Goal: Navigation & Orientation: Find specific page/section

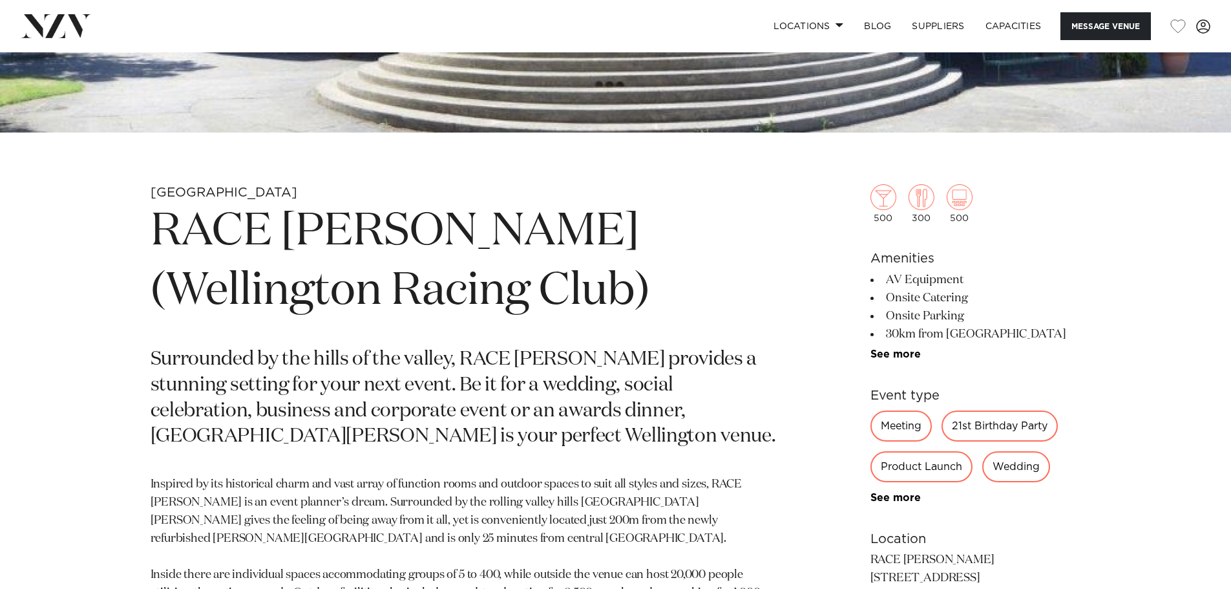
scroll to position [517, 0]
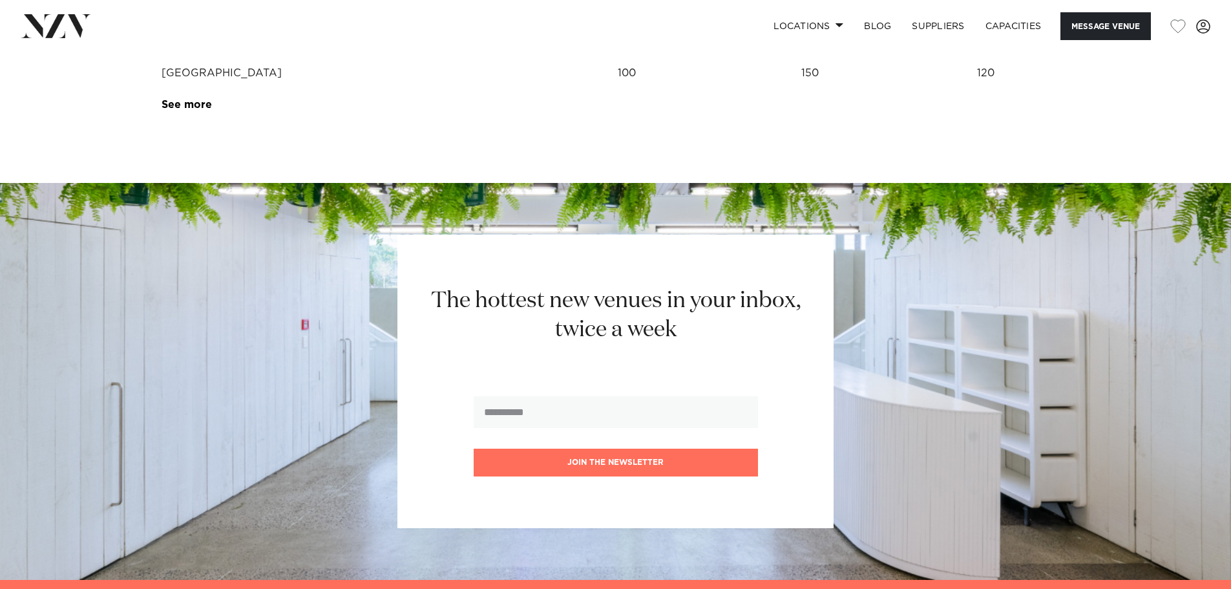
scroll to position [1973, 0]
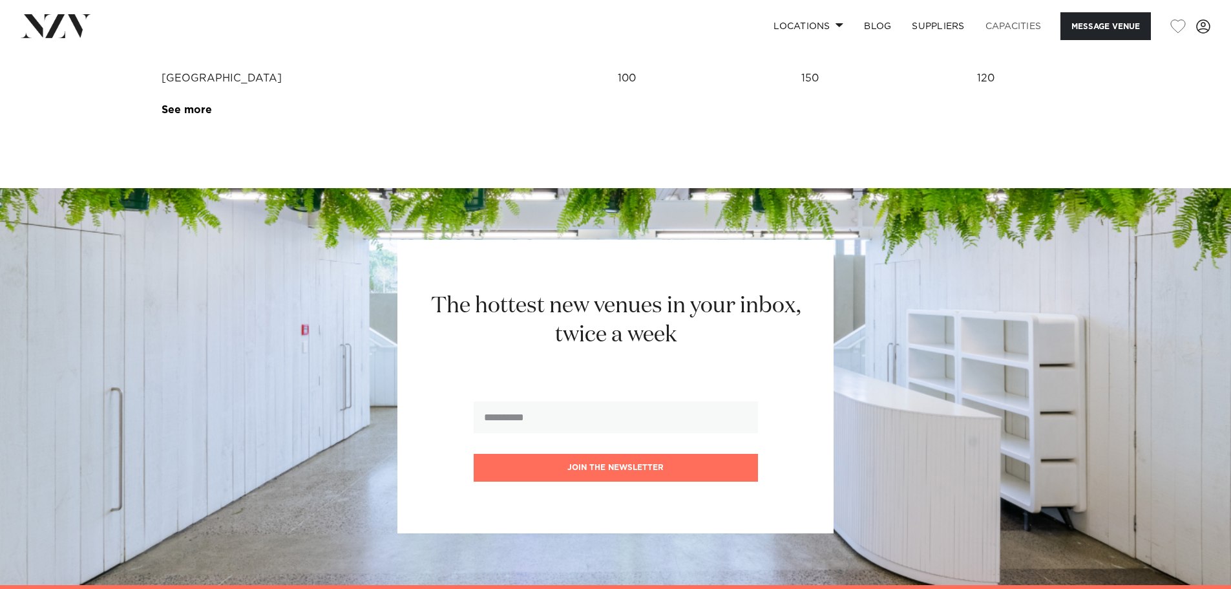
click at [1025, 25] on link "Capacities" at bounding box center [1013, 26] width 77 height 28
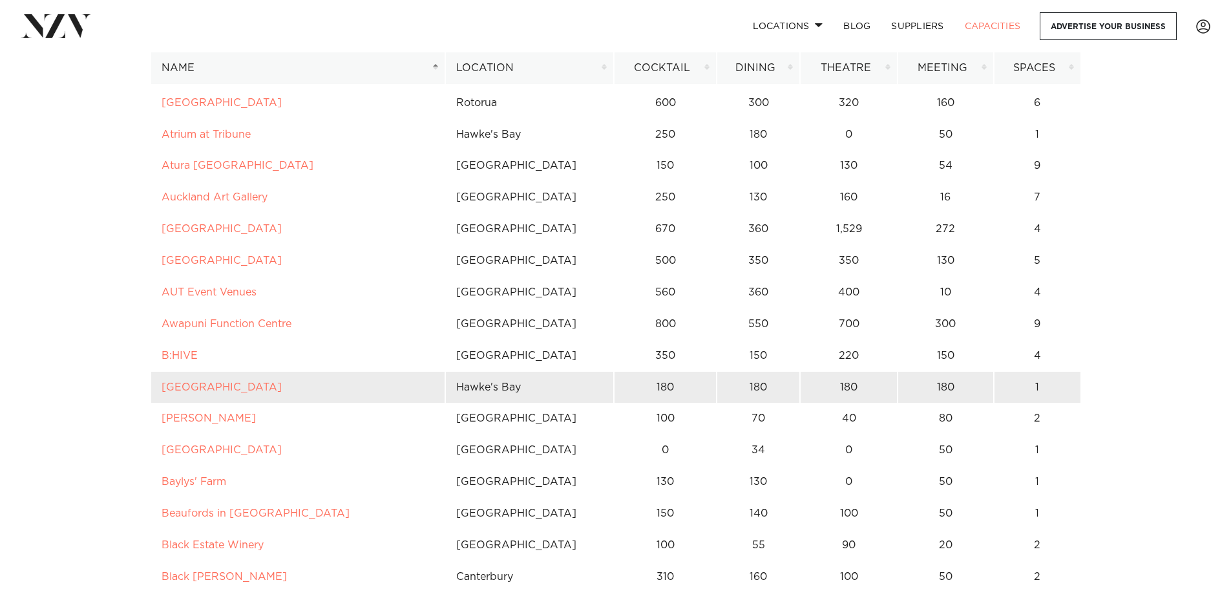
scroll to position [452, 0]
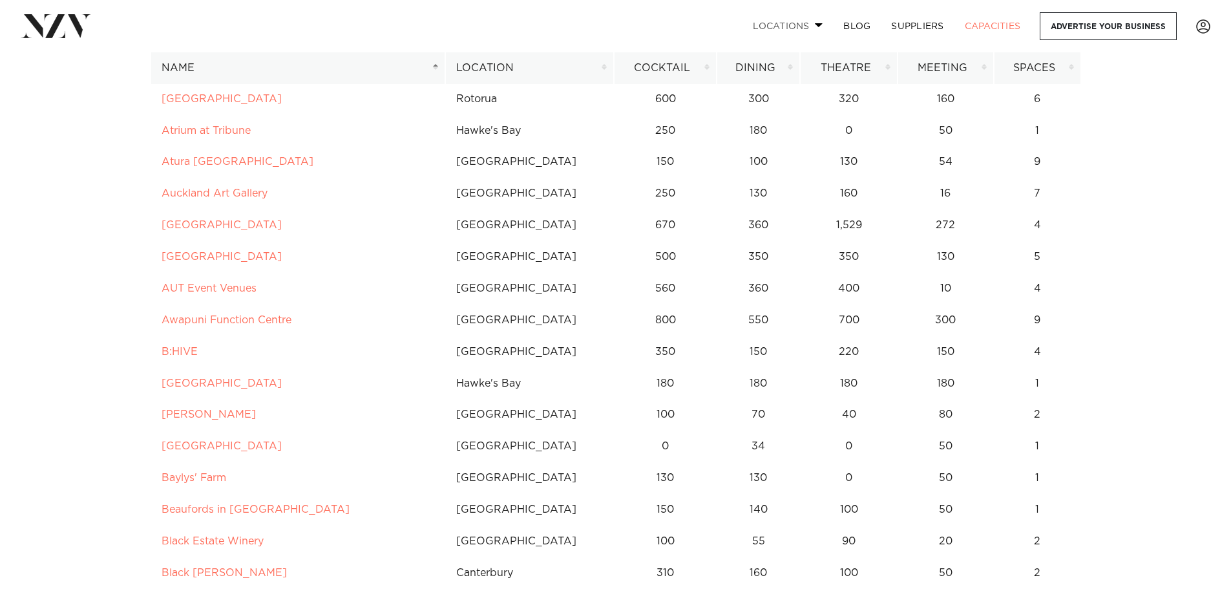
click at [795, 24] on link "Locations" at bounding box center [787, 26] width 90 height 28
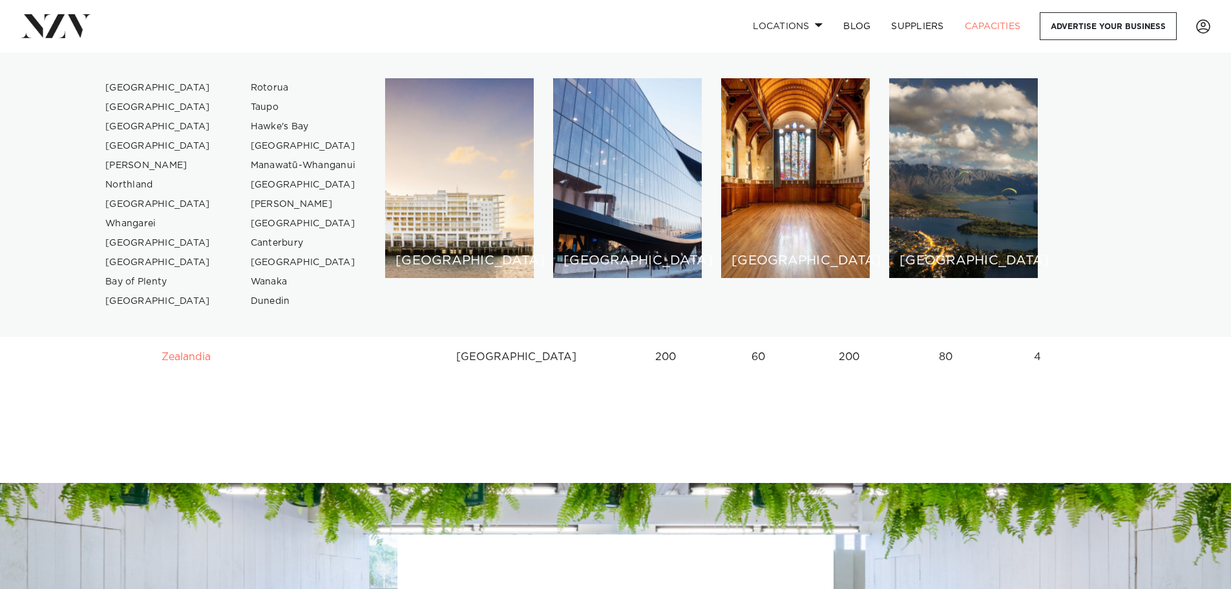
scroll to position [9882, 0]
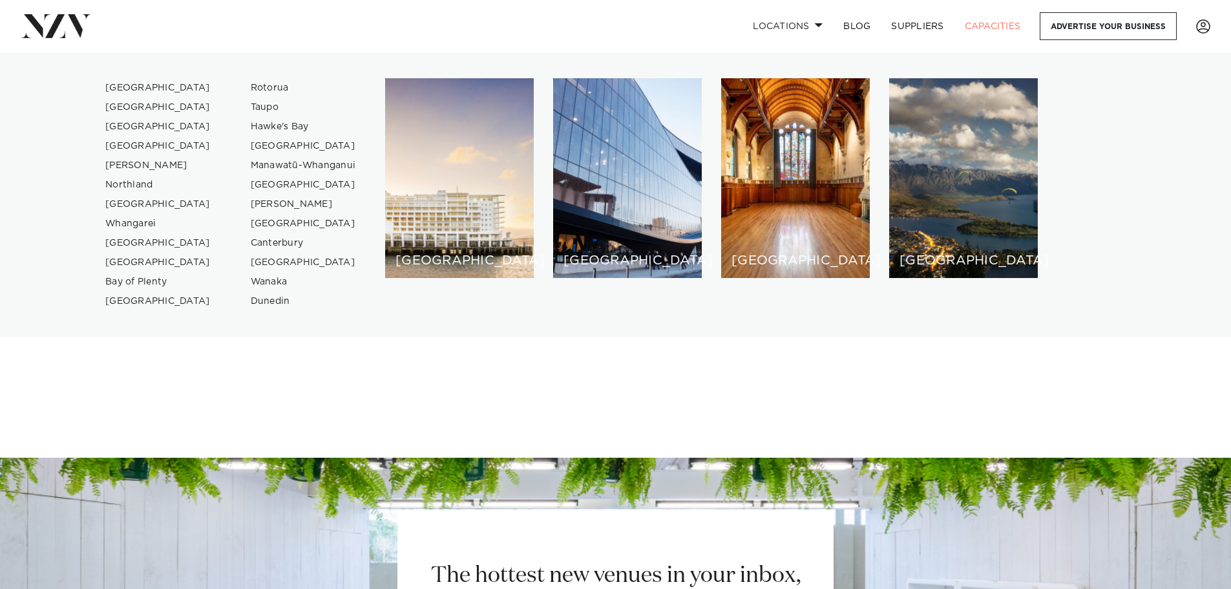
click at [45, 25] on img at bounding box center [56, 25] width 70 height 23
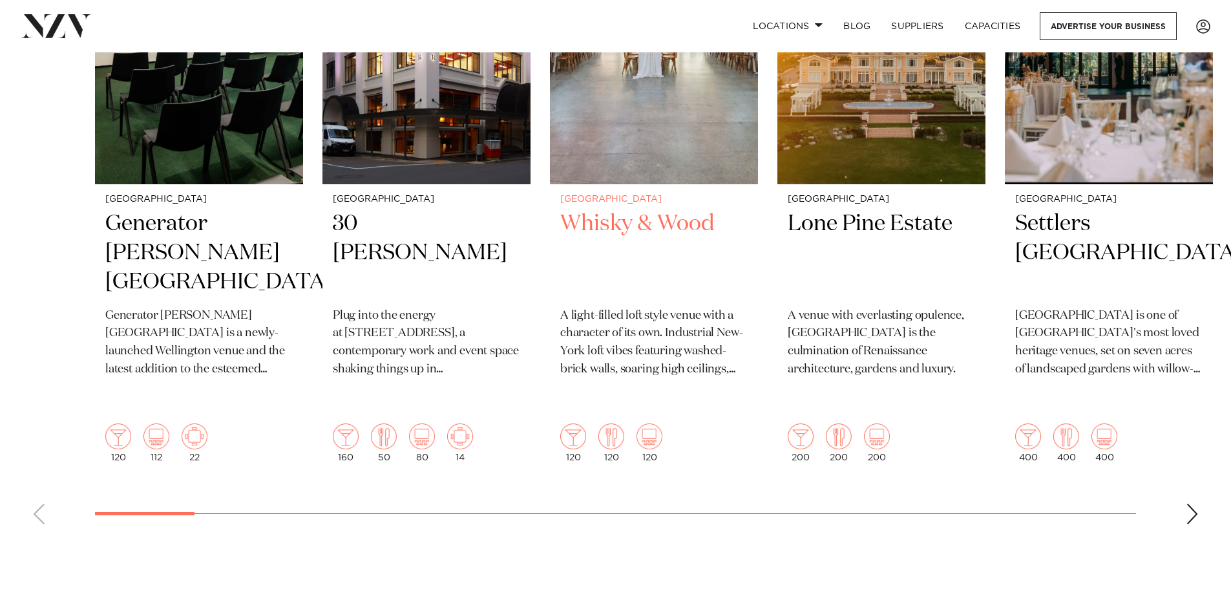
scroll to position [517, 0]
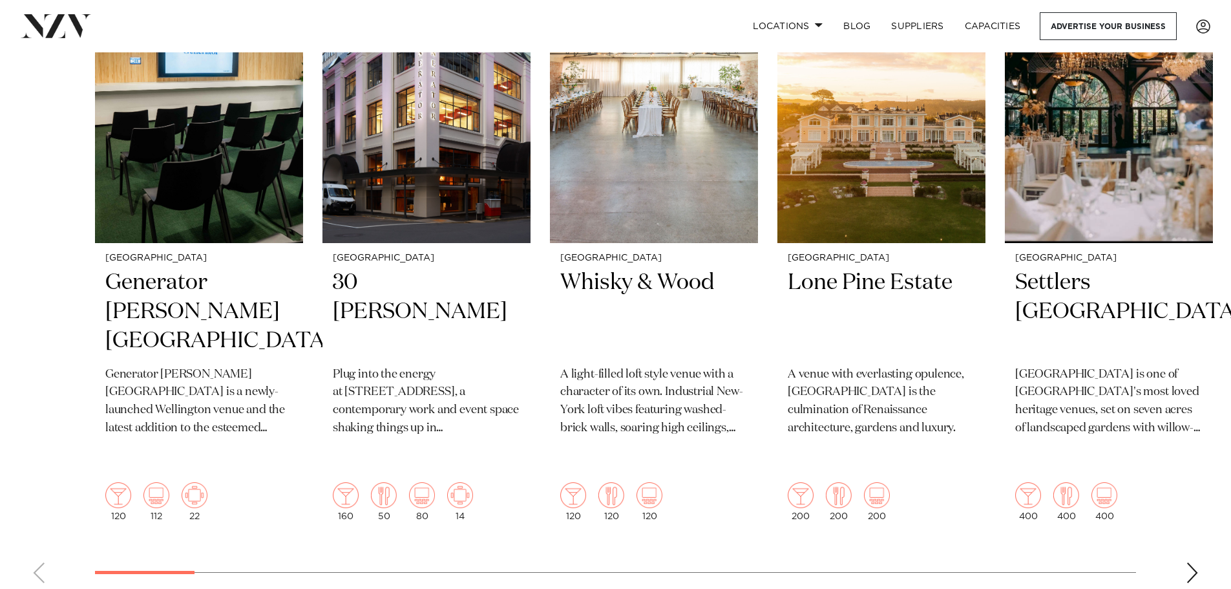
click at [1196, 562] on div "Next slide" at bounding box center [1192, 572] width 13 height 21
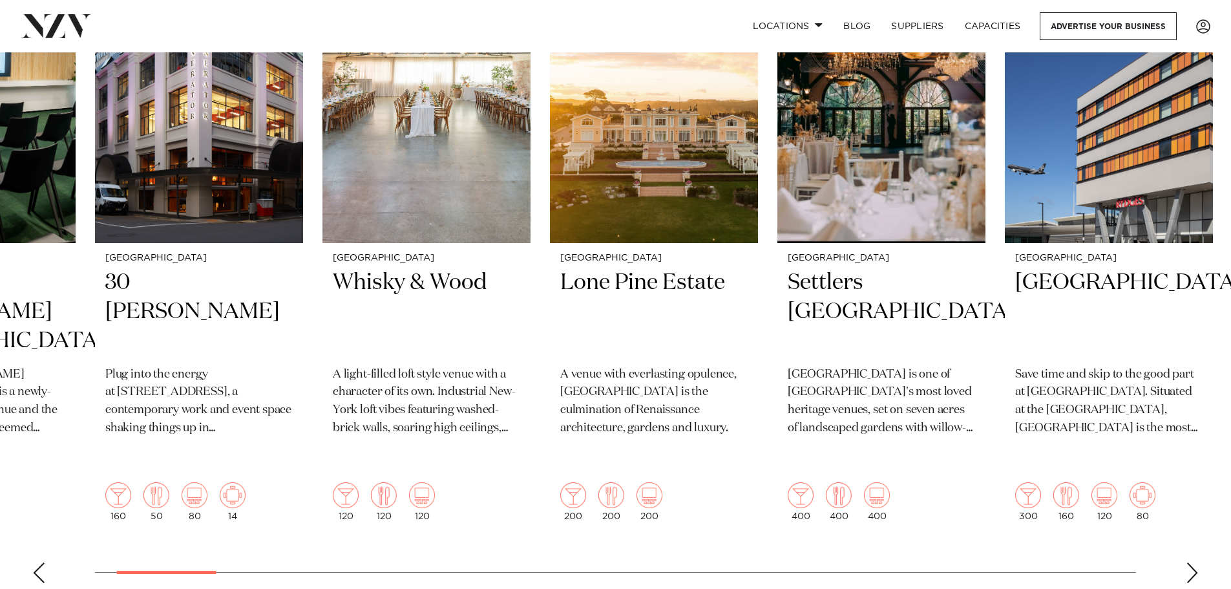
click at [1196, 562] on div "Next slide" at bounding box center [1192, 572] width 13 height 21
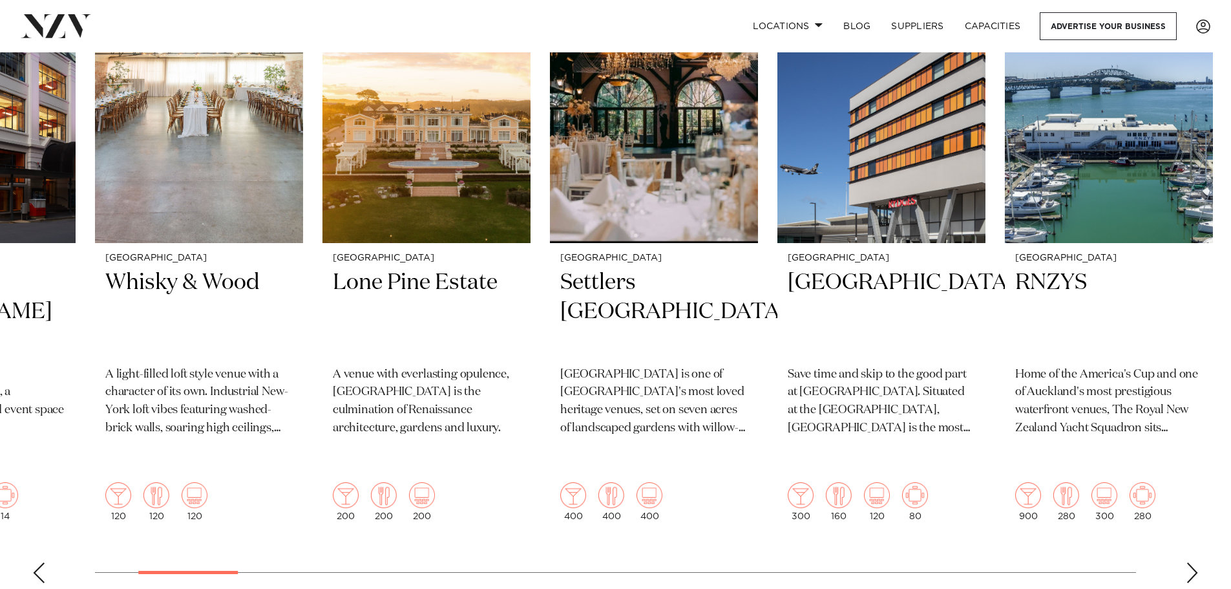
click at [1196, 562] on div "Next slide" at bounding box center [1192, 572] width 13 height 21
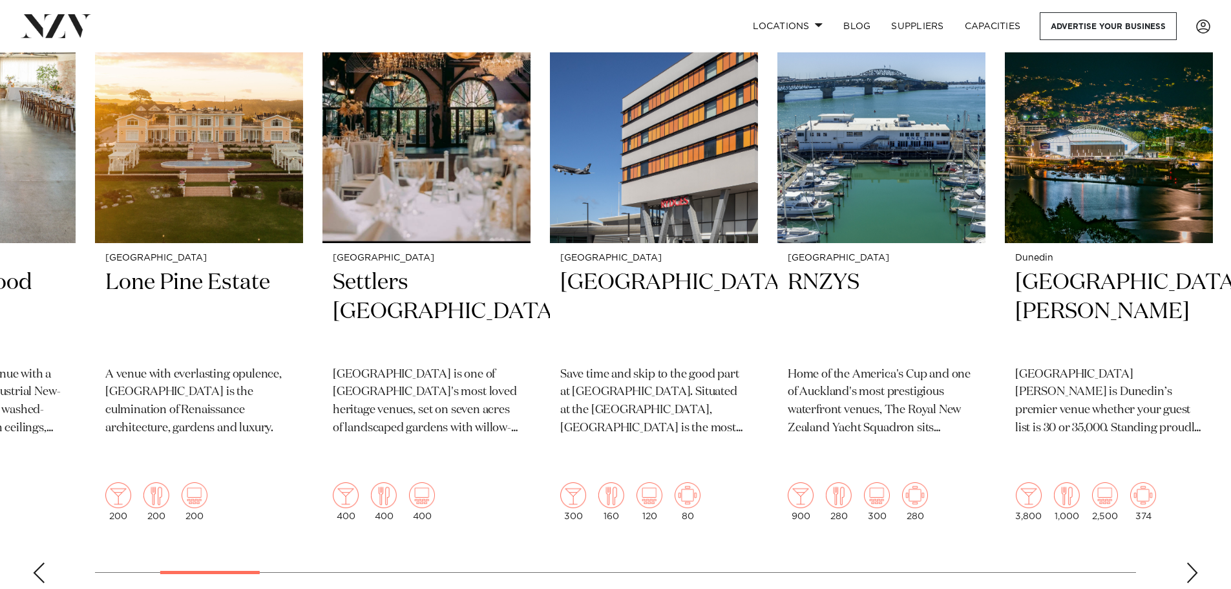
click at [1196, 562] on div "Next slide" at bounding box center [1192, 572] width 13 height 21
